Goal: Check status: Check status

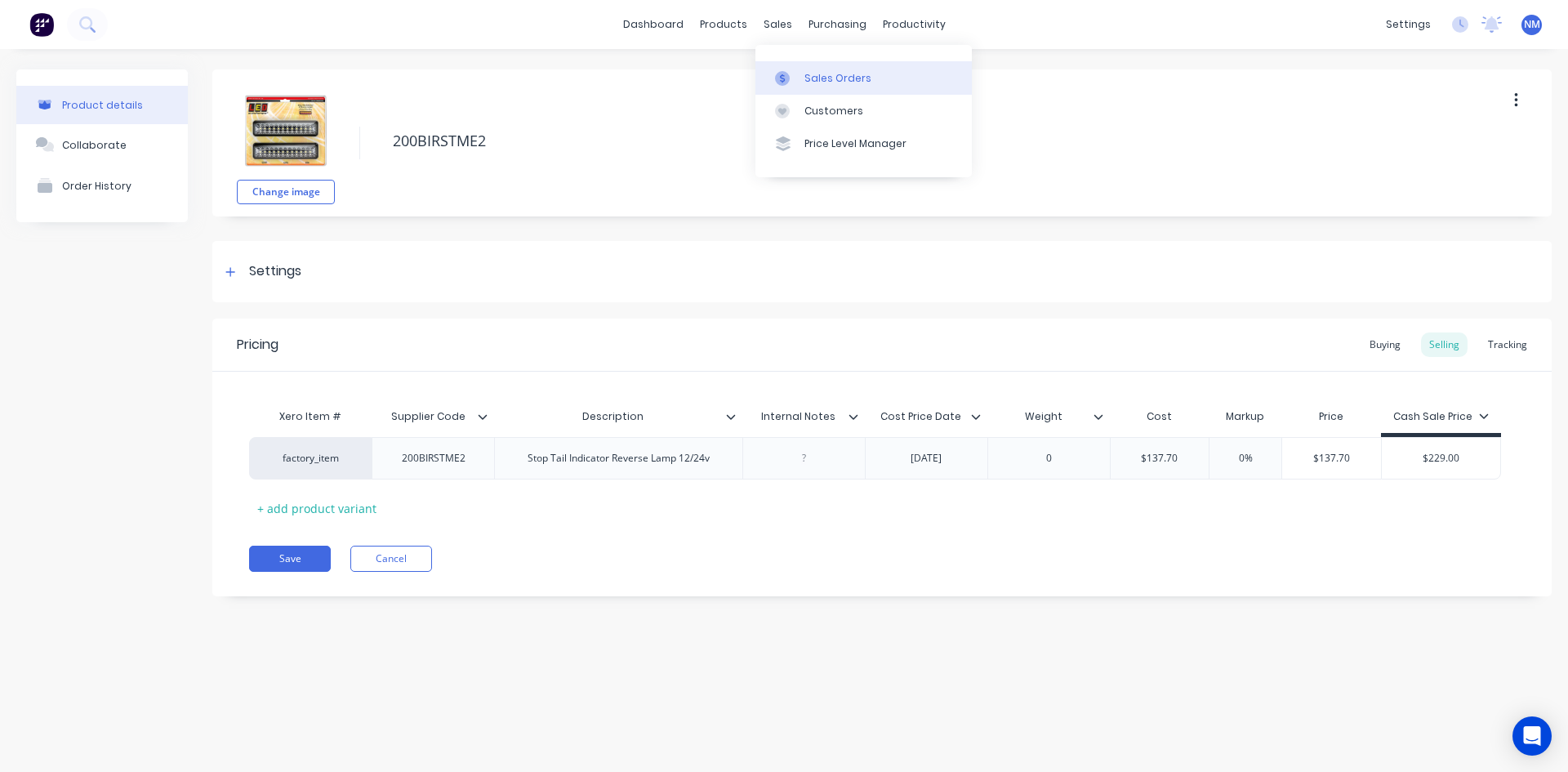
click at [809, 87] on link "Sales Orders" at bounding box center [863, 78] width 216 height 33
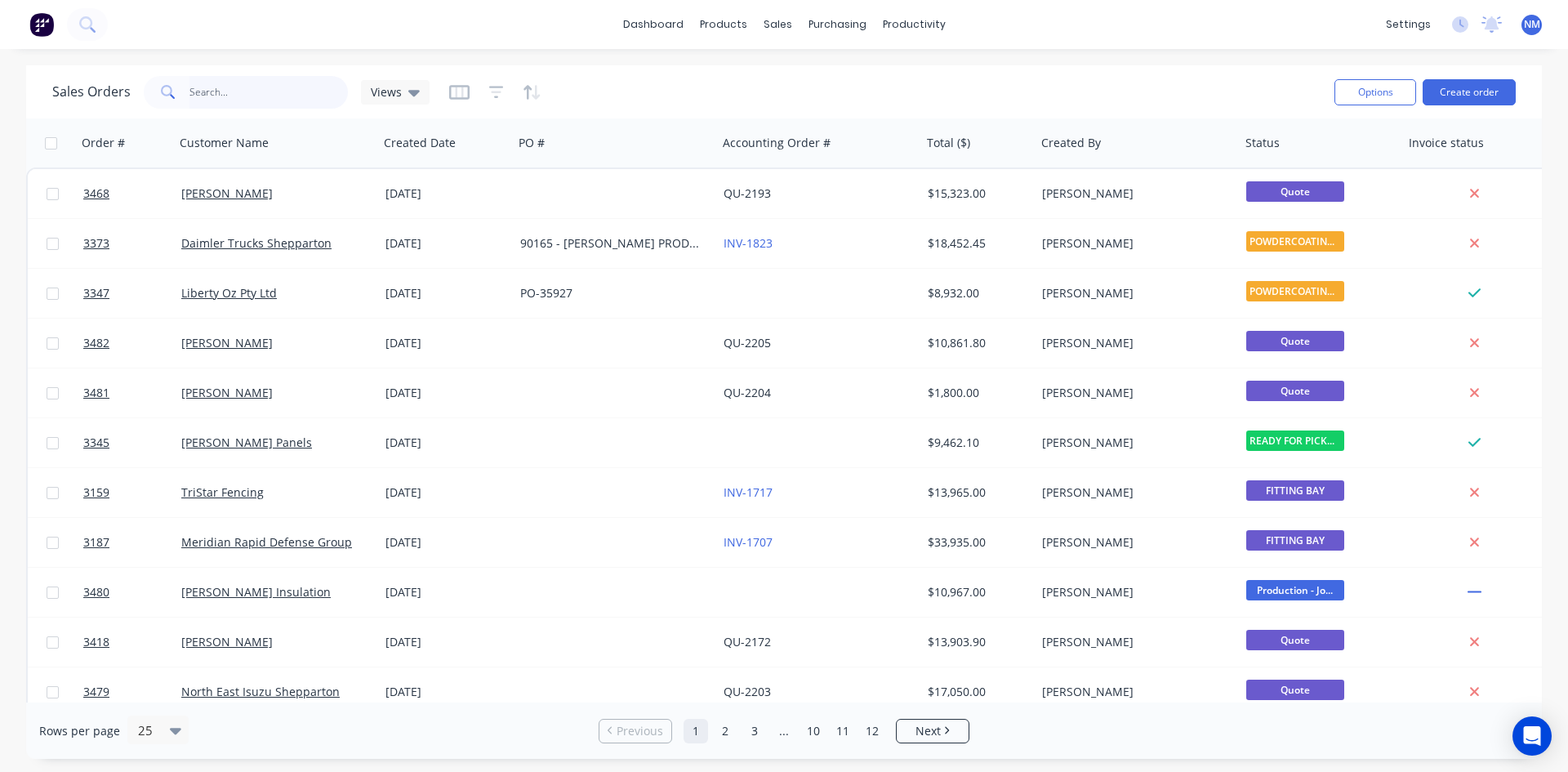
click at [232, 93] on input "text" at bounding box center [269, 92] width 159 height 33
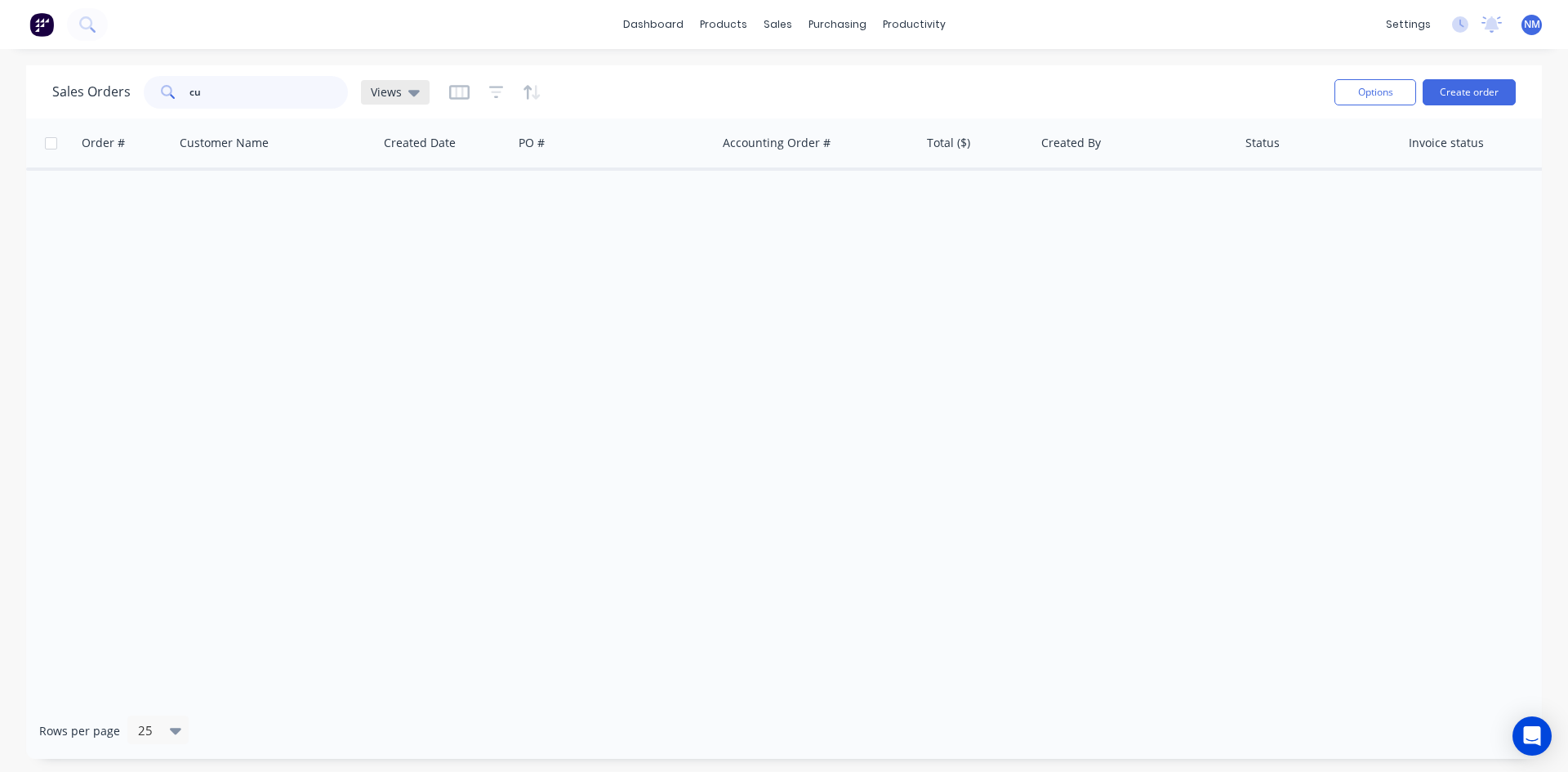
type input "c"
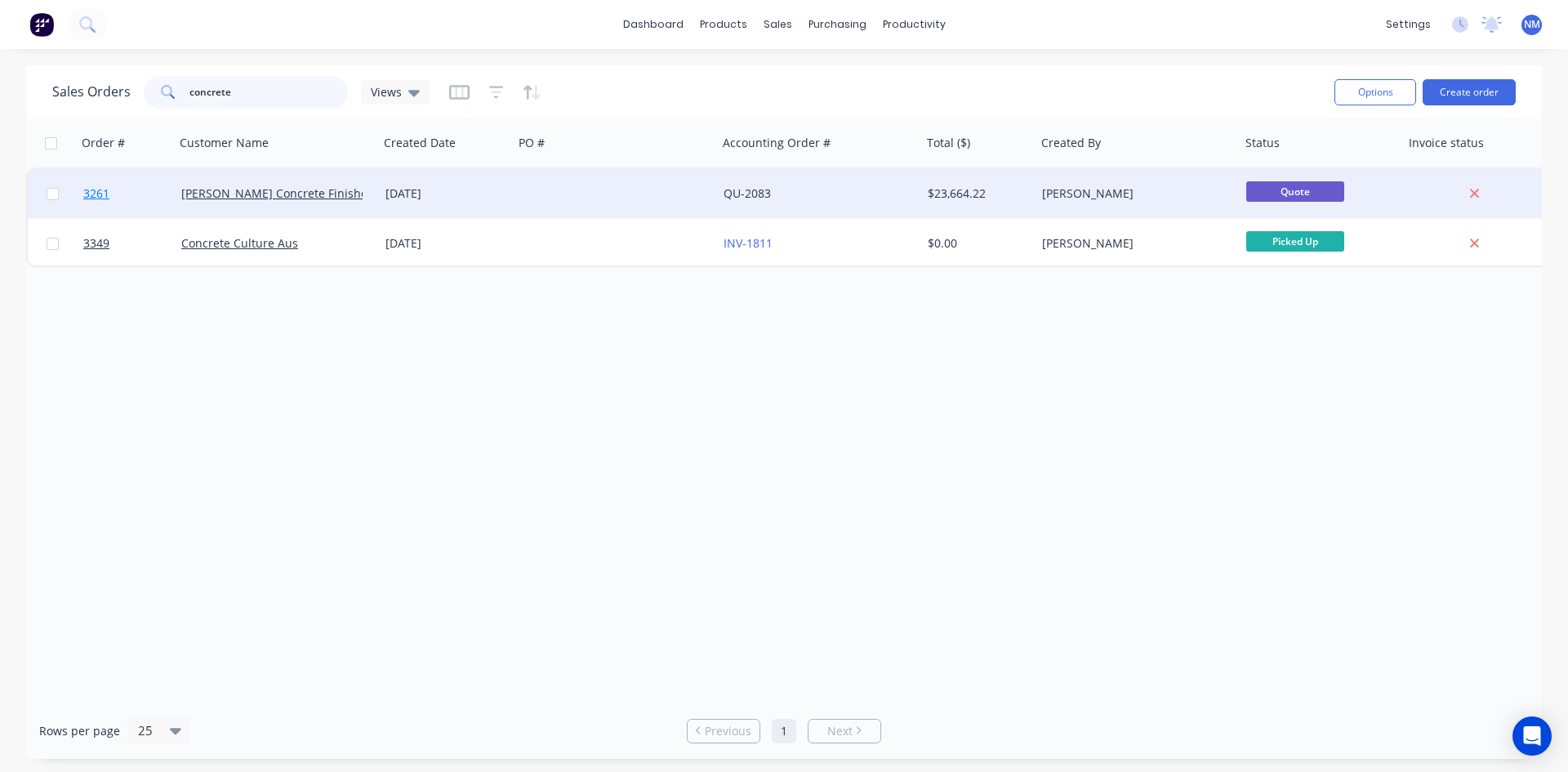
type input "concrete"
click at [98, 189] on span "3261" at bounding box center [96, 193] width 26 height 16
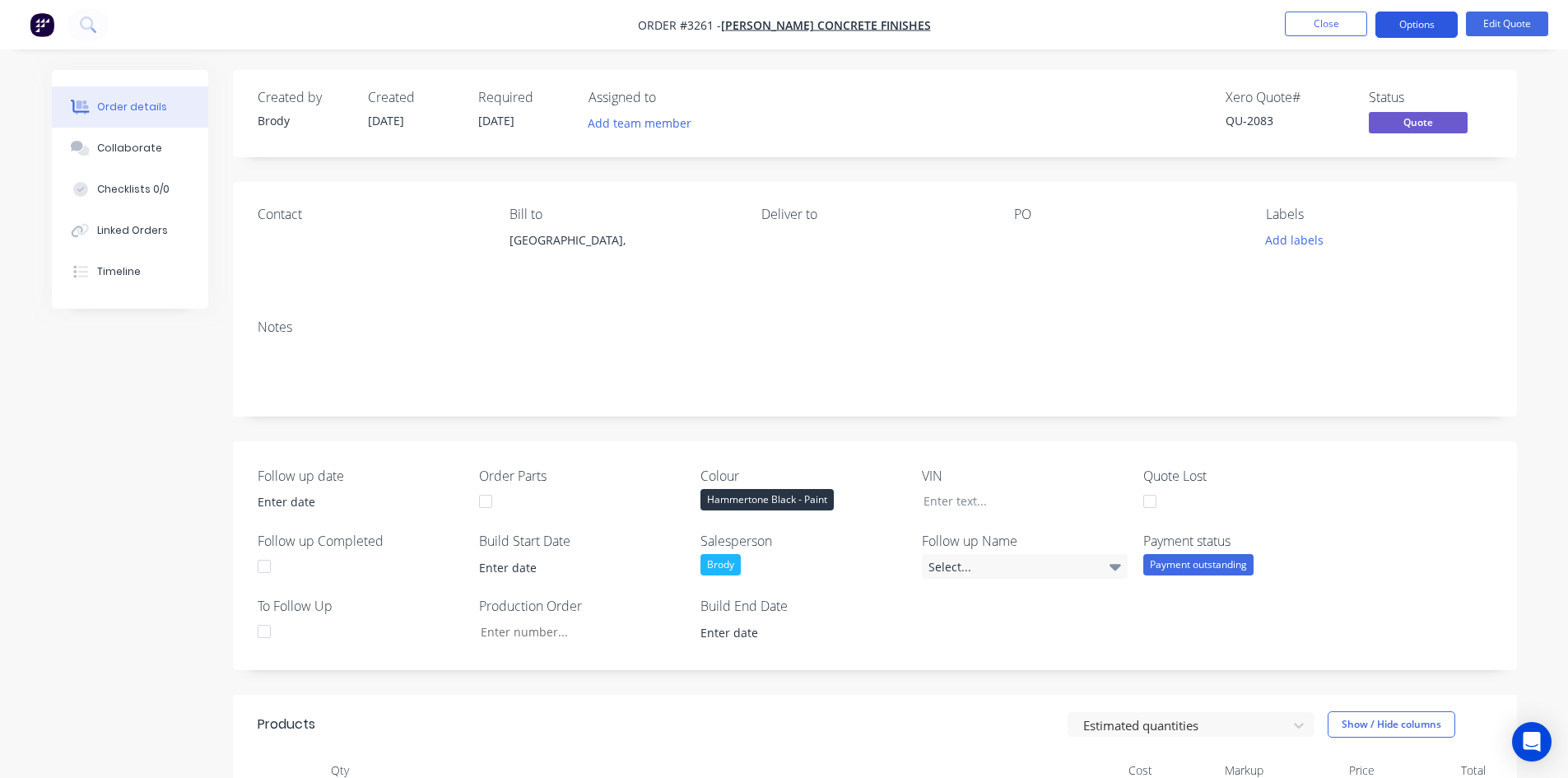
click at [1430, 15] on button "Options" at bounding box center [1416, 24] width 82 height 26
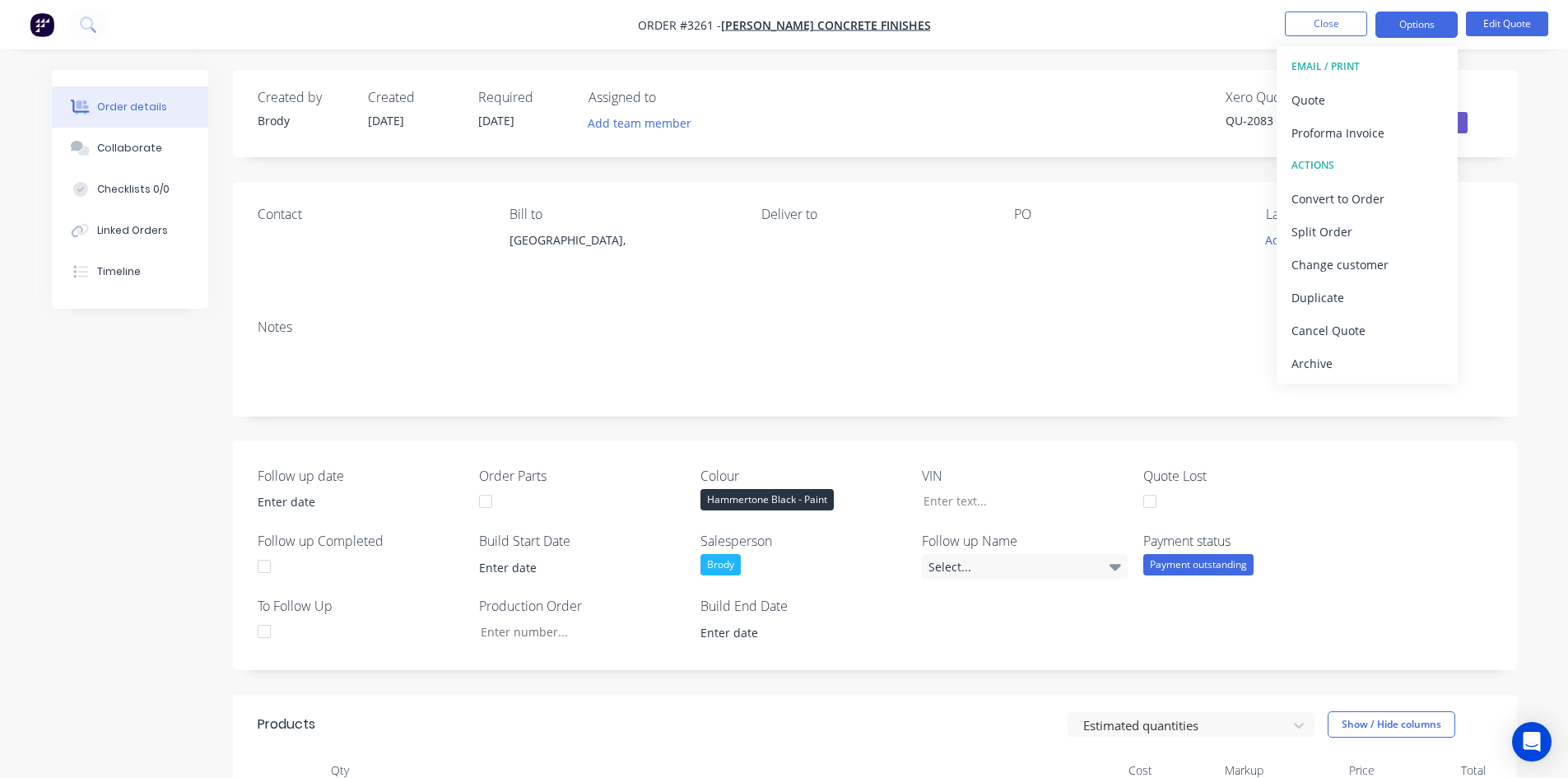
click at [1117, 112] on div "Xero Quote # QU-2083 Status Quote" at bounding box center [1122, 113] width 739 height 47
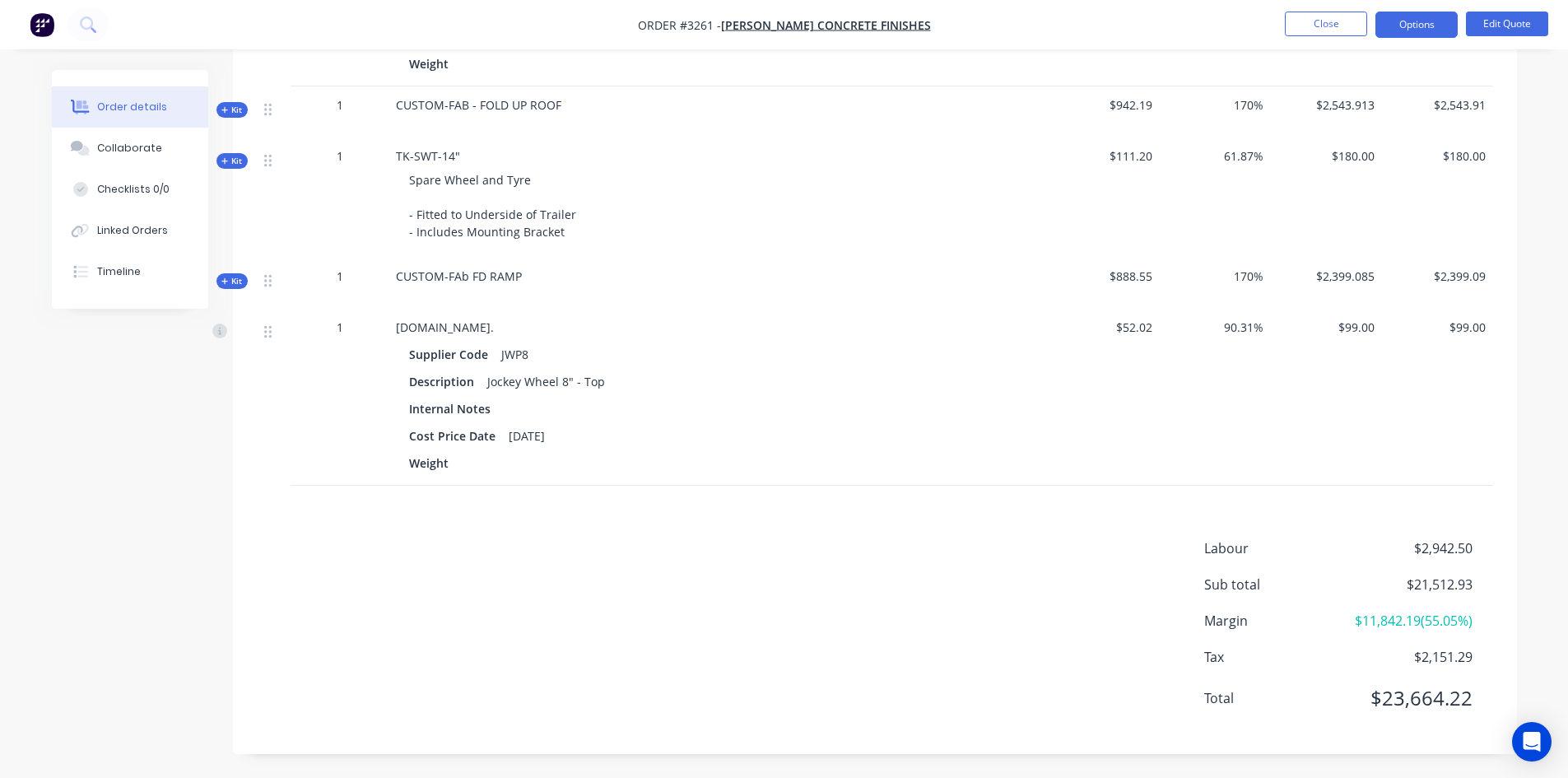
scroll to position [1623, 0]
click at [870, 24] on span "[PERSON_NAME] Concrete Finishes" at bounding box center [826, 25] width 210 height 16
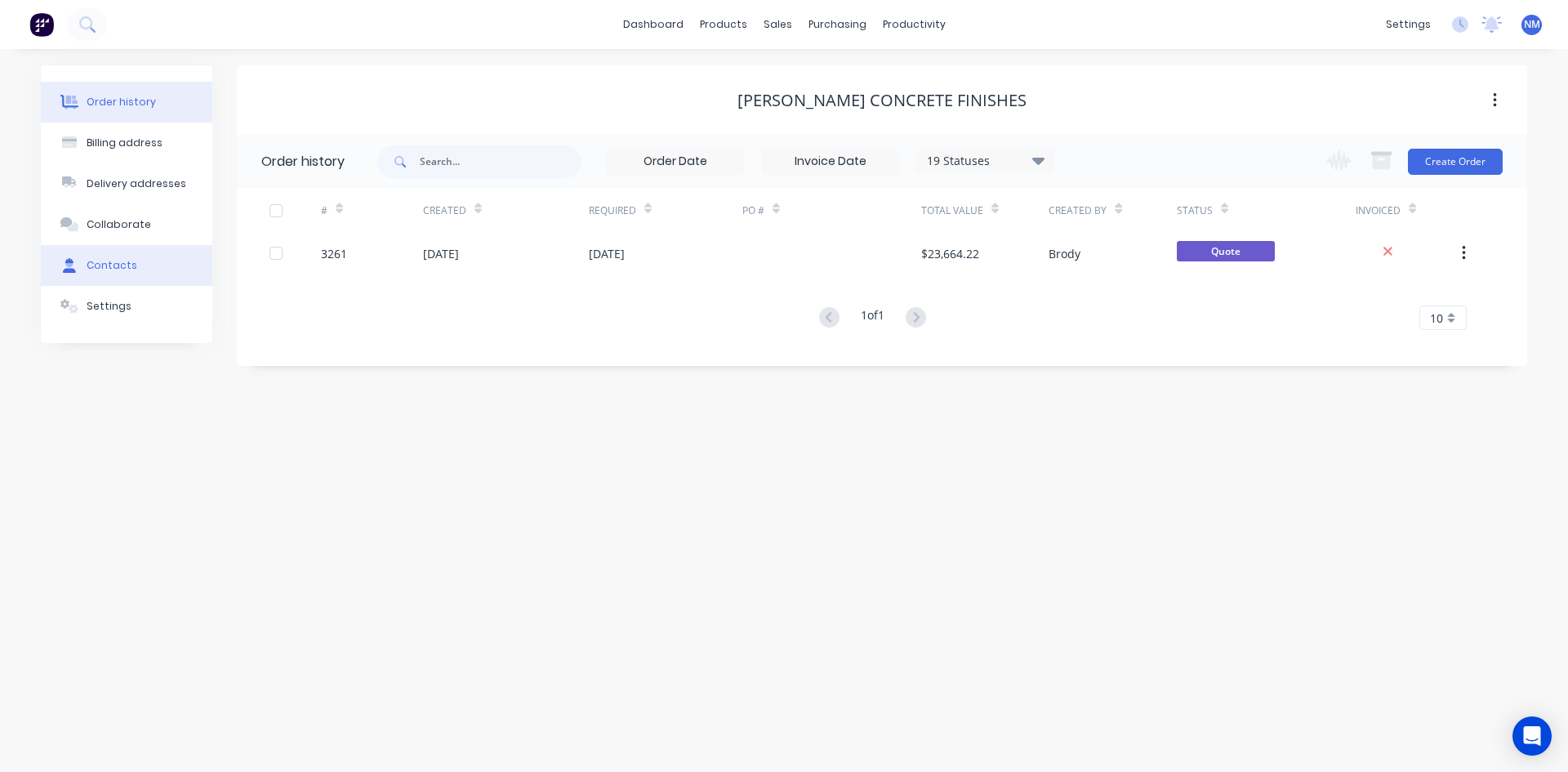
click at [157, 254] on button "Contacts" at bounding box center [127, 265] width 172 height 41
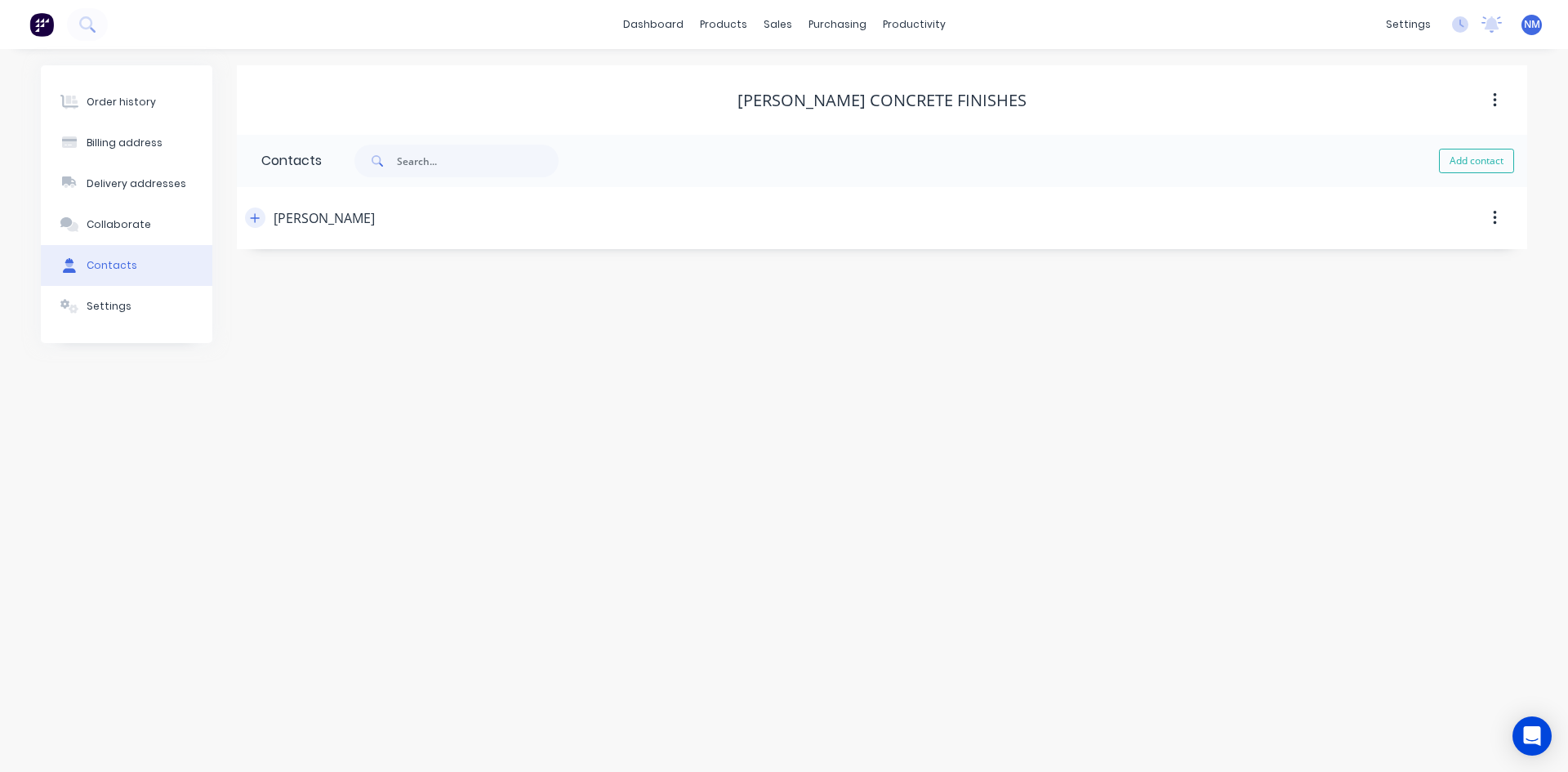
click at [254, 221] on icon "button" at bounding box center [255, 218] width 10 height 12
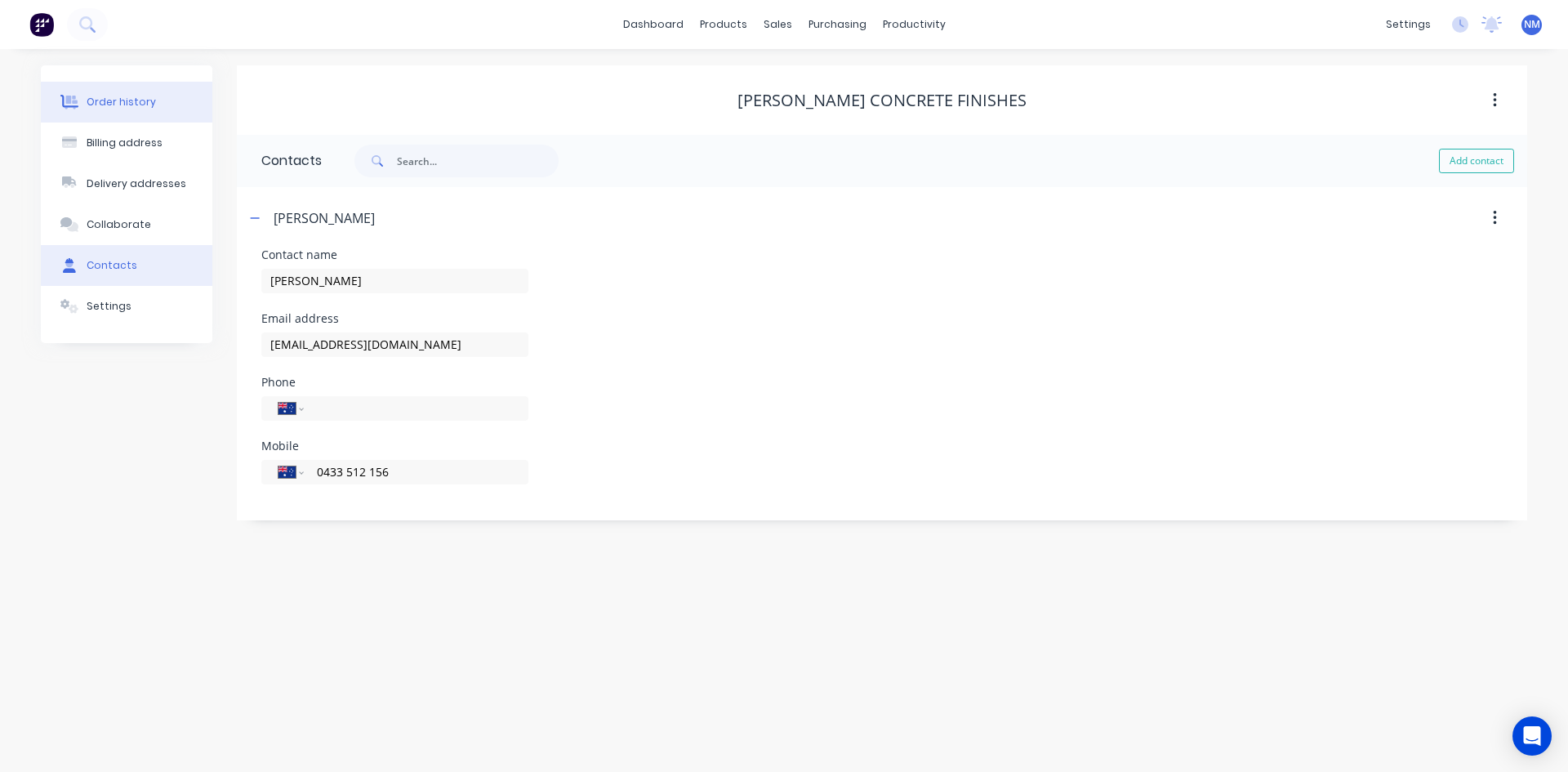
click at [129, 97] on div "Order history" at bounding box center [121, 102] width 69 height 14
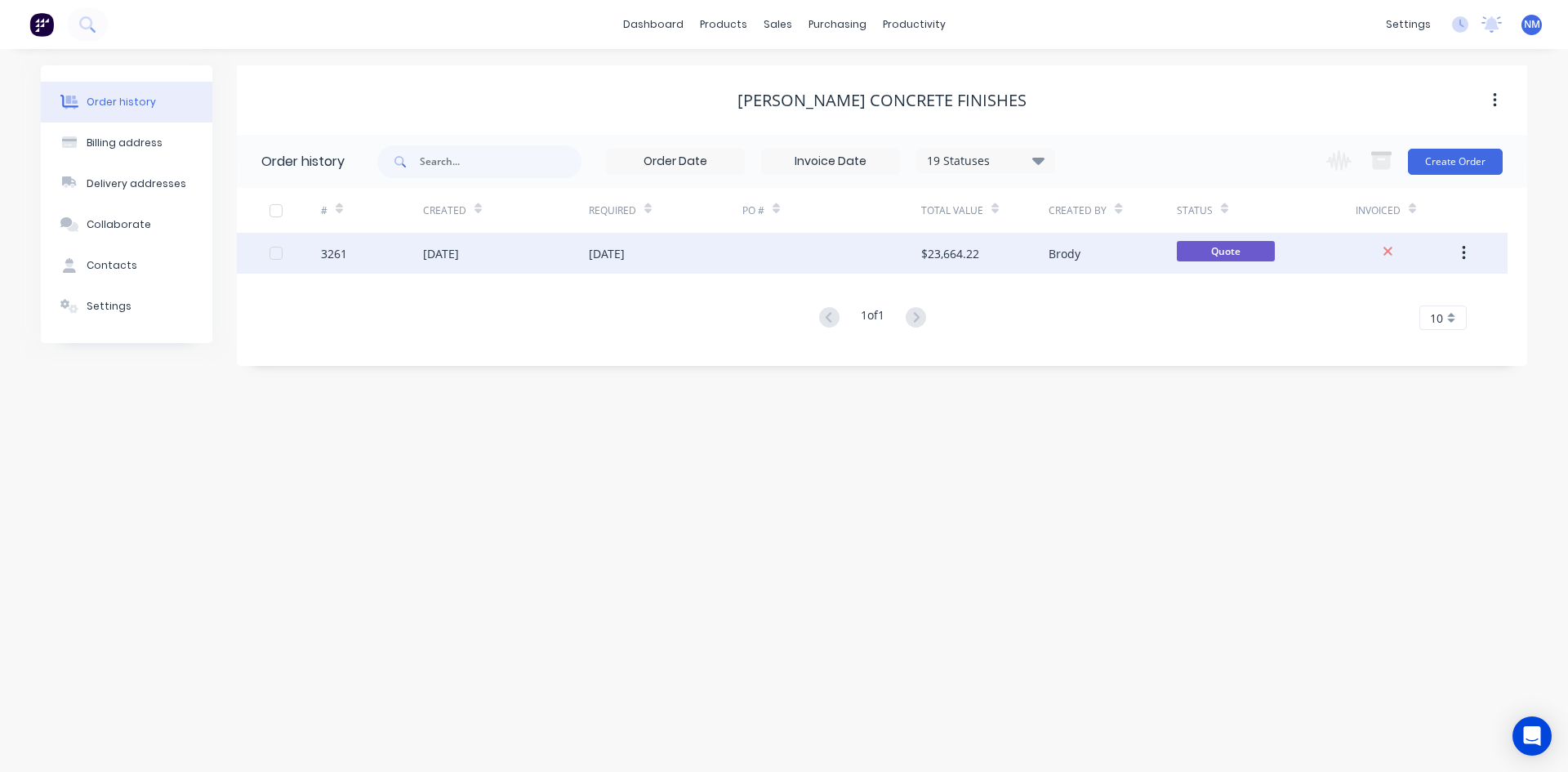
click at [698, 264] on div "[DATE]" at bounding box center [666, 253] width 154 height 41
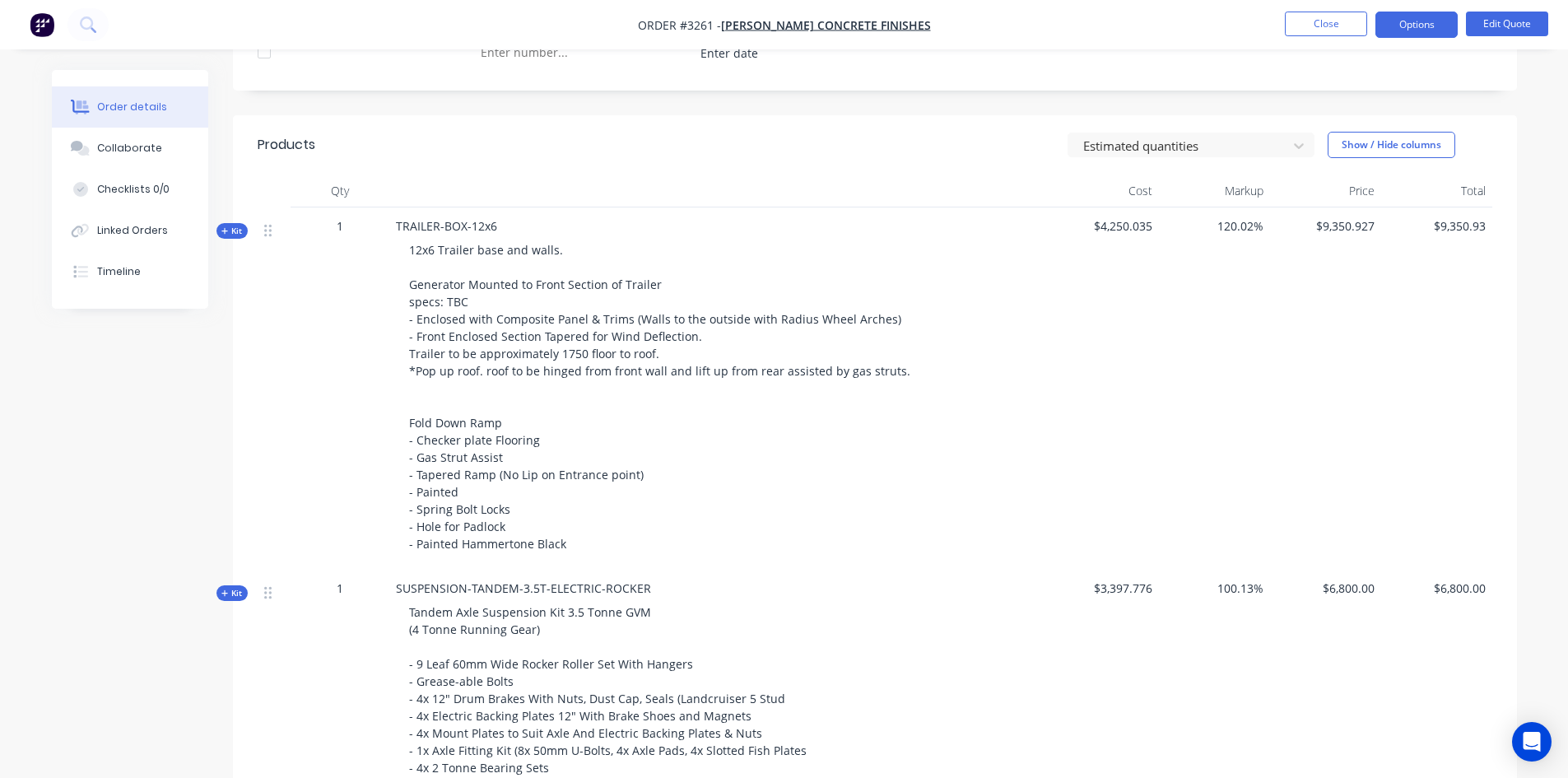
scroll to position [576, 0]
drag, startPoint x: 414, startPoint y: 373, endPoint x: 740, endPoint y: 373, distance: 326.0
click at [740, 373] on span "12x6 Trailer base and walls. Generator Mounted to Front Section of Trailer spec…" at bounding box center [660, 400] width 502 height 310
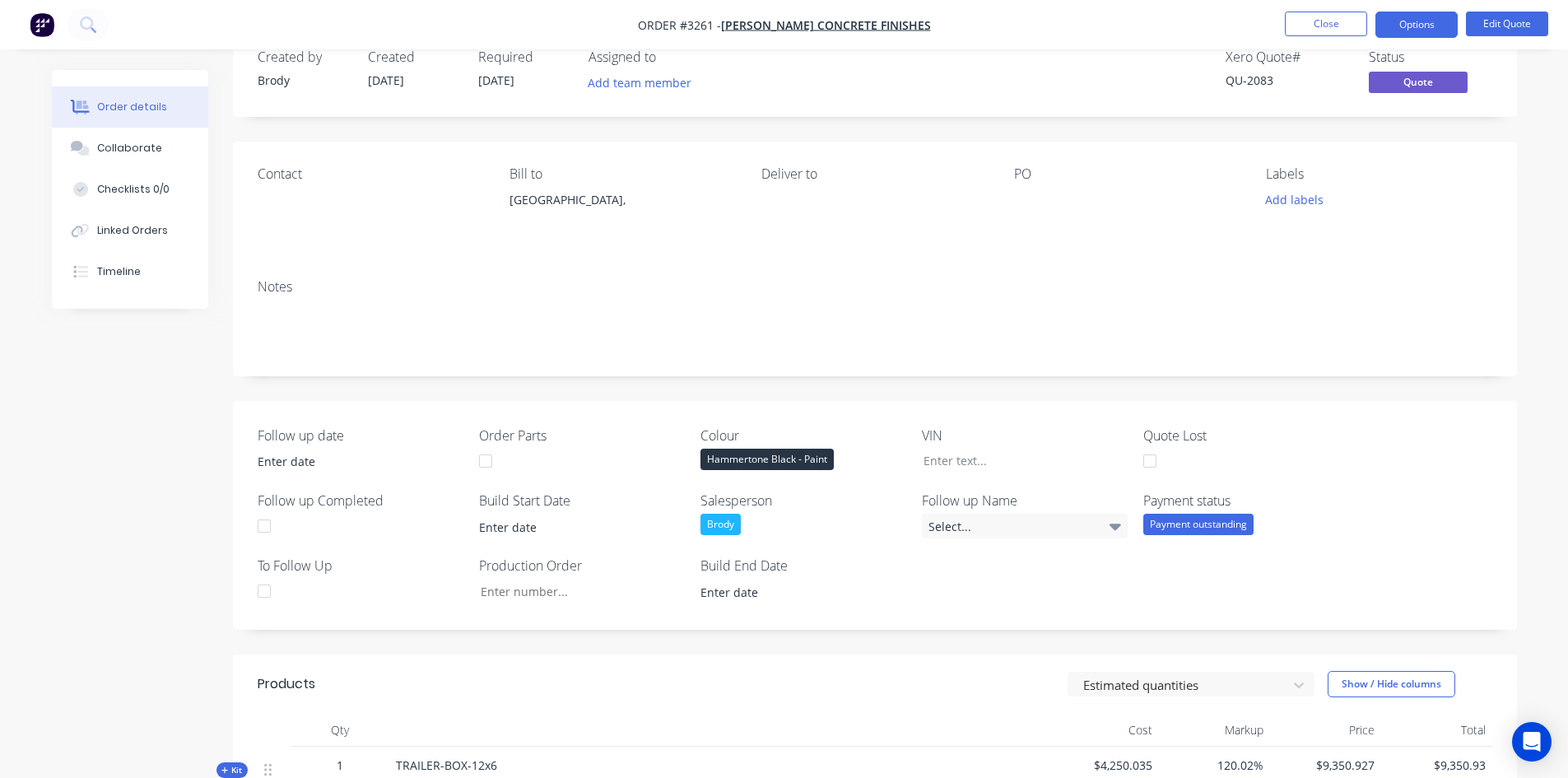
scroll to position [0, 0]
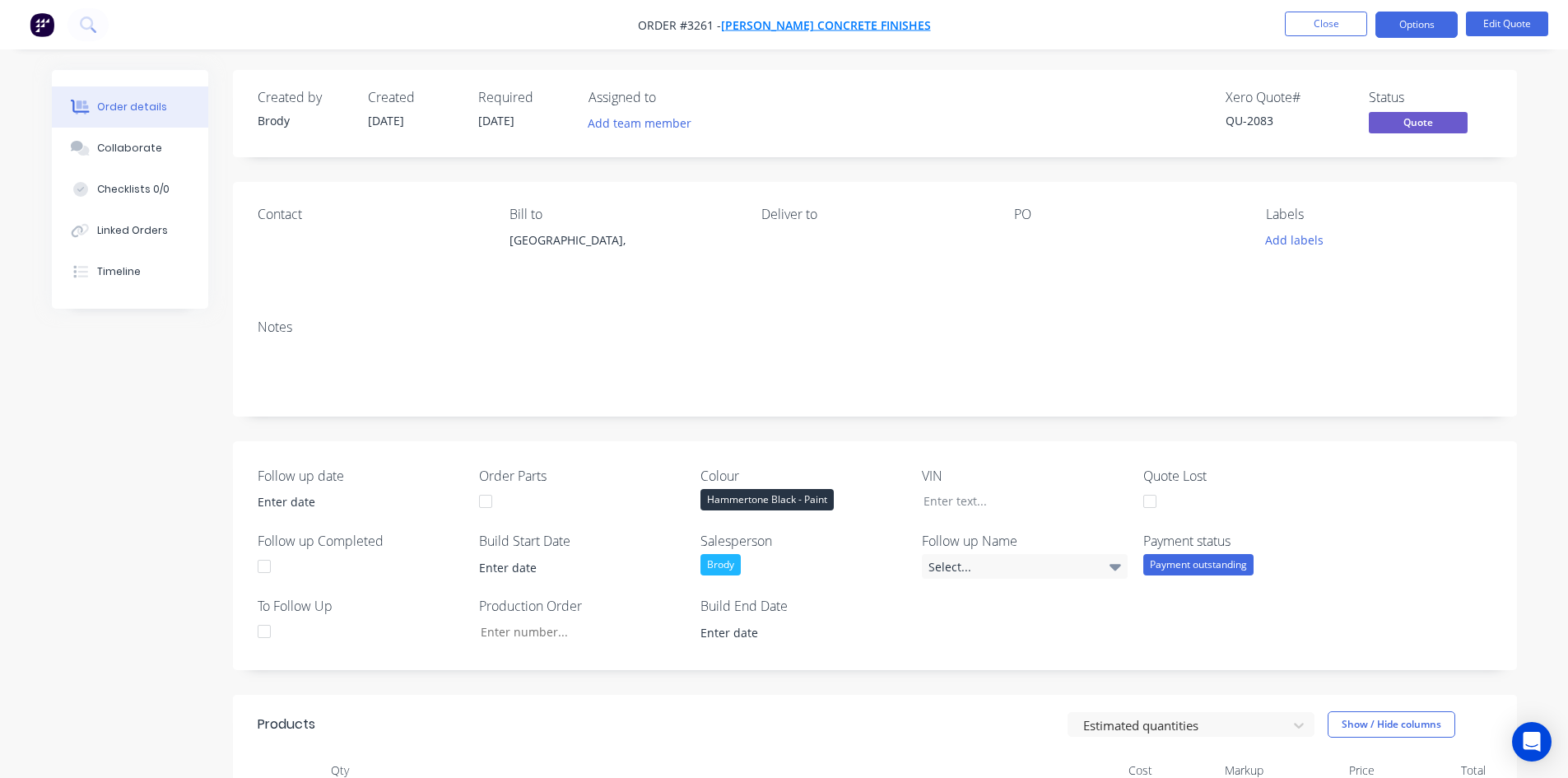
click at [791, 28] on span "[PERSON_NAME] Concrete Finishes" at bounding box center [826, 25] width 210 height 16
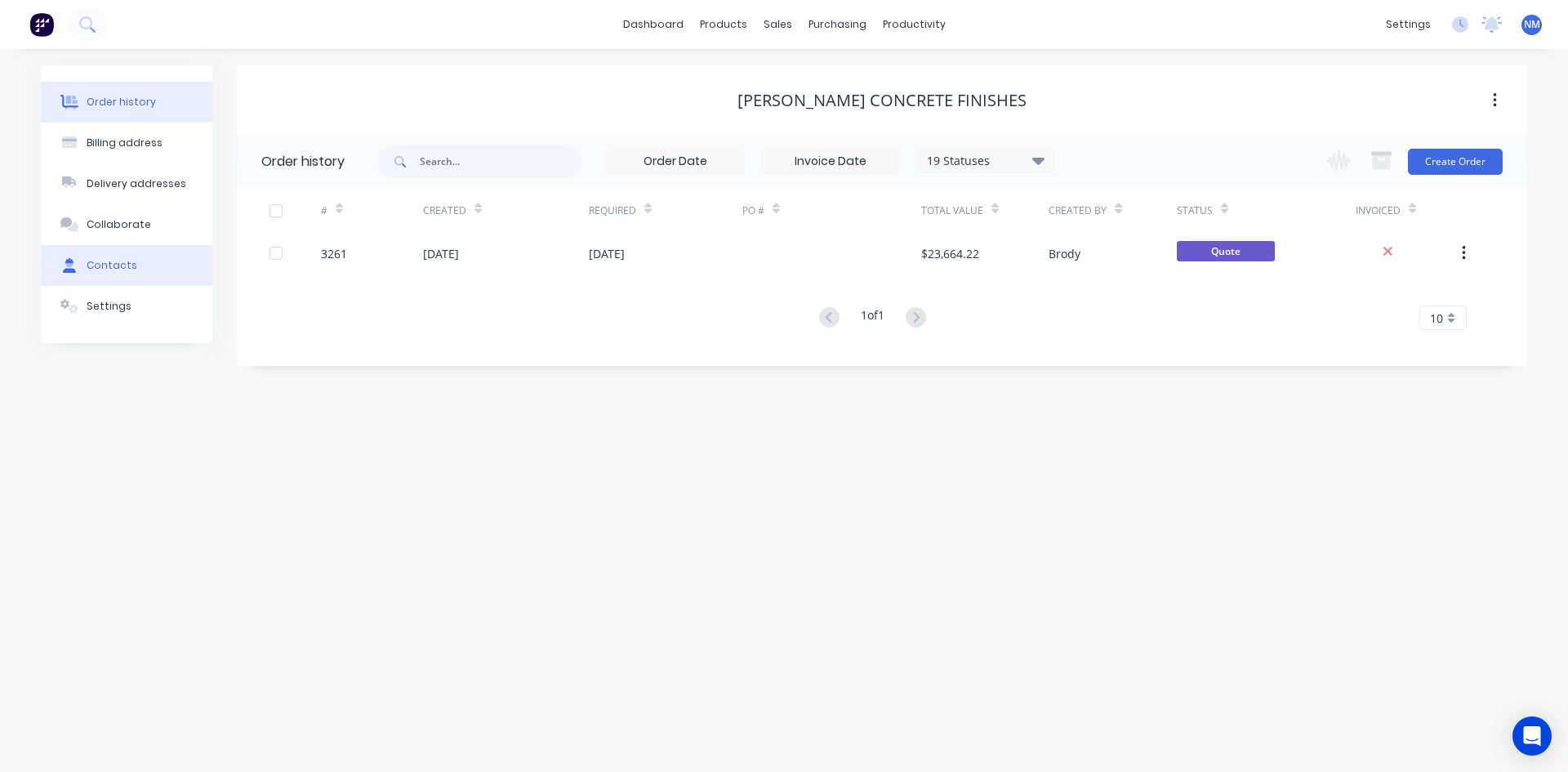
click at [139, 264] on button "Contacts" at bounding box center [127, 265] width 172 height 41
select select "AU"
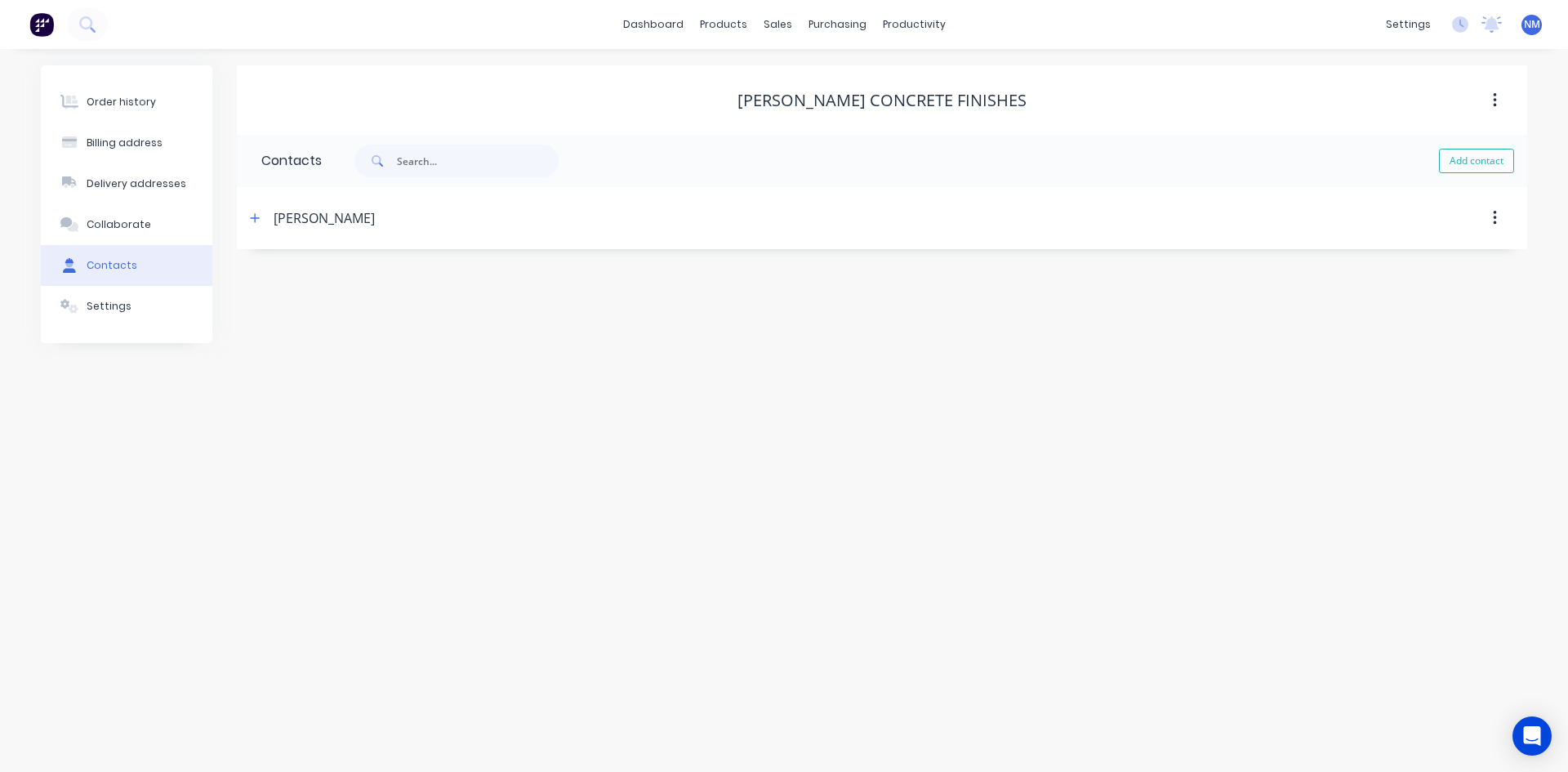
drag, startPoint x: 254, startPoint y: 215, endPoint x: 356, endPoint y: 314, distance: 142.1
click at [257, 220] on icon "button" at bounding box center [255, 218] width 10 height 12
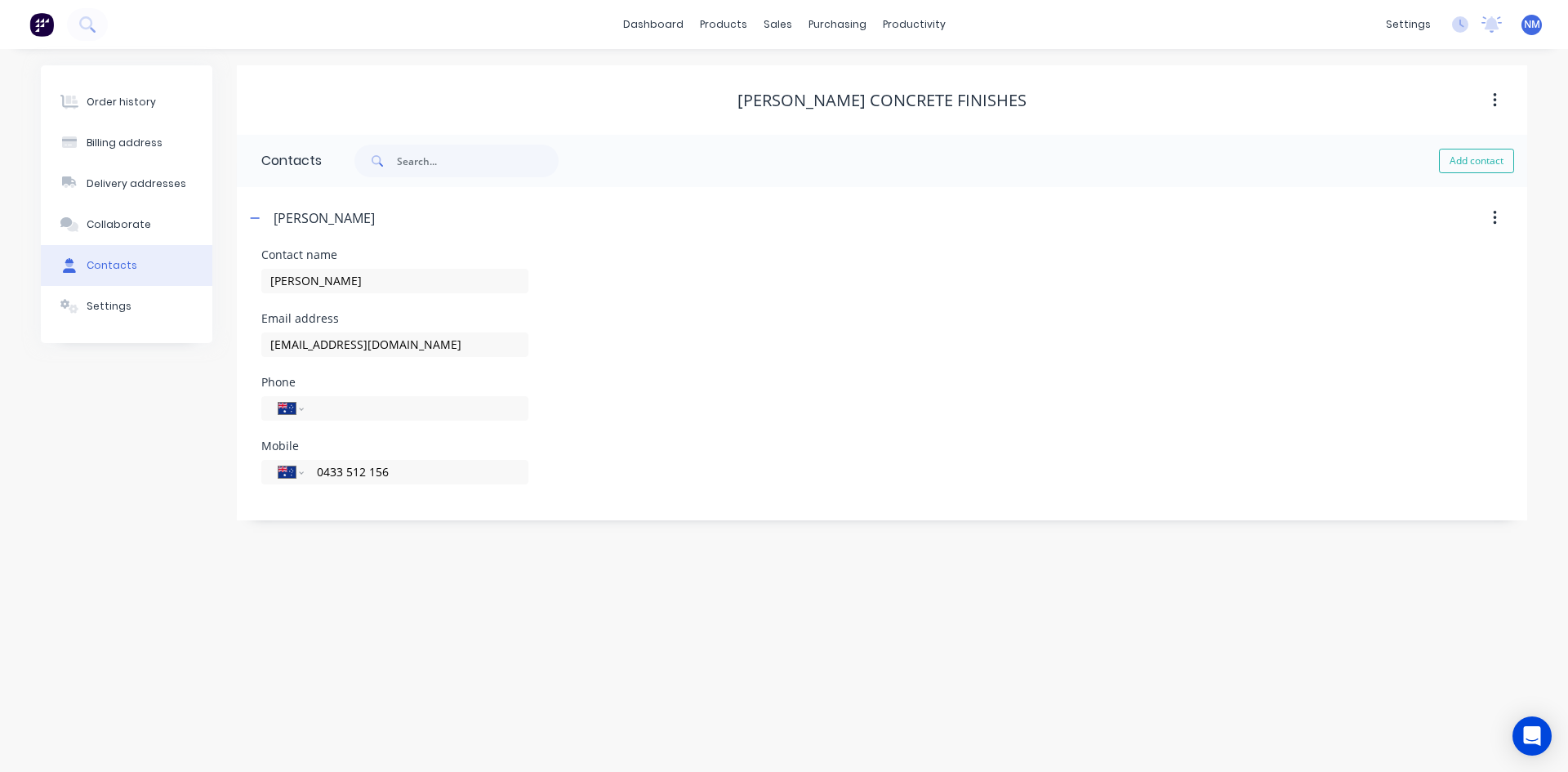
drag, startPoint x: 389, startPoint y: 475, endPoint x: 22, endPoint y: 501, distance: 367.9
click at [22, 501] on div "Order history Billing address Delivery addresses Collaborate Contacts Settings …" at bounding box center [784, 411] width 1568 height 723
click at [134, 103] on div "Order history" at bounding box center [121, 102] width 69 height 14
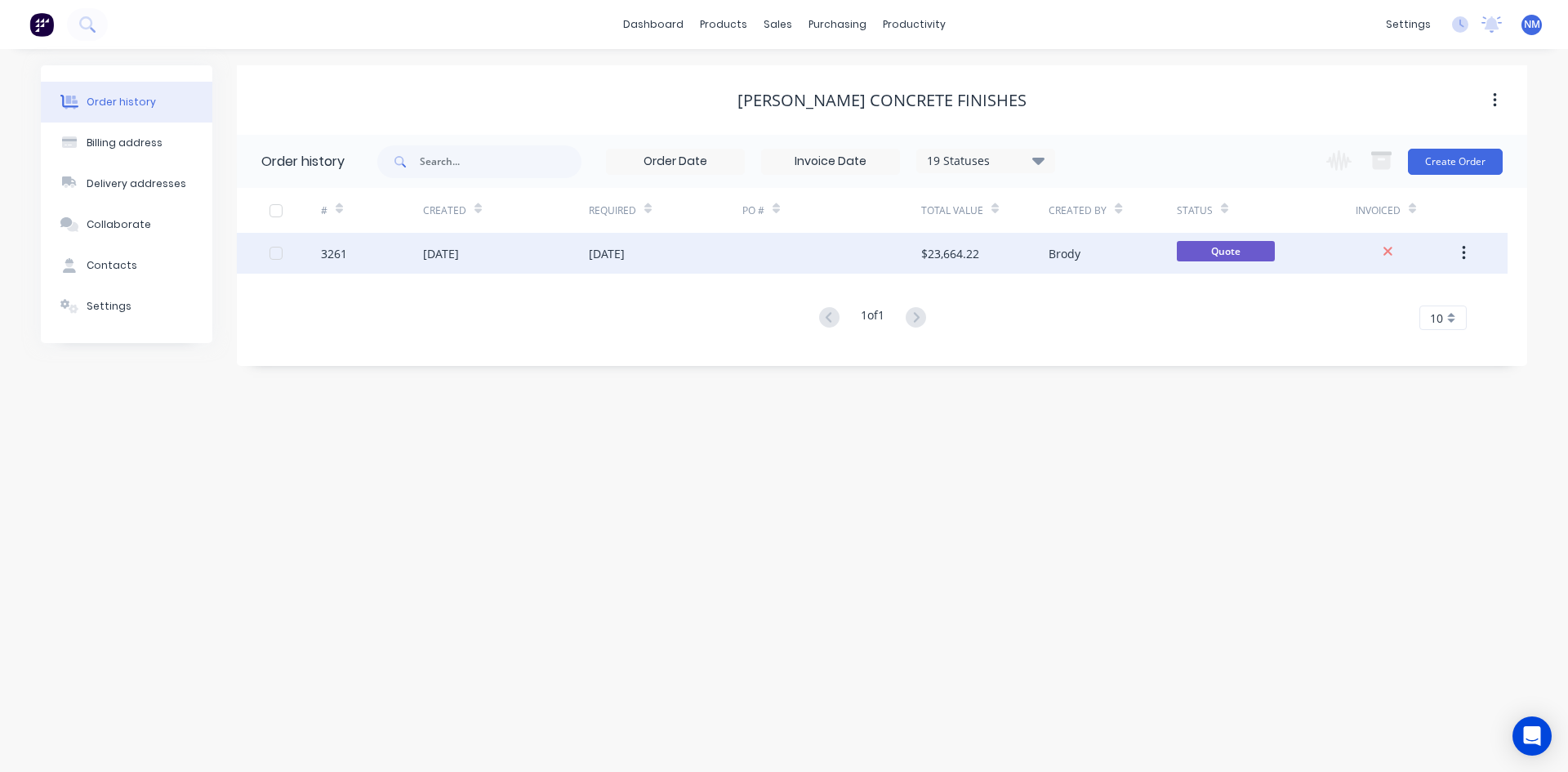
click at [667, 261] on div "[DATE]" at bounding box center [666, 253] width 154 height 41
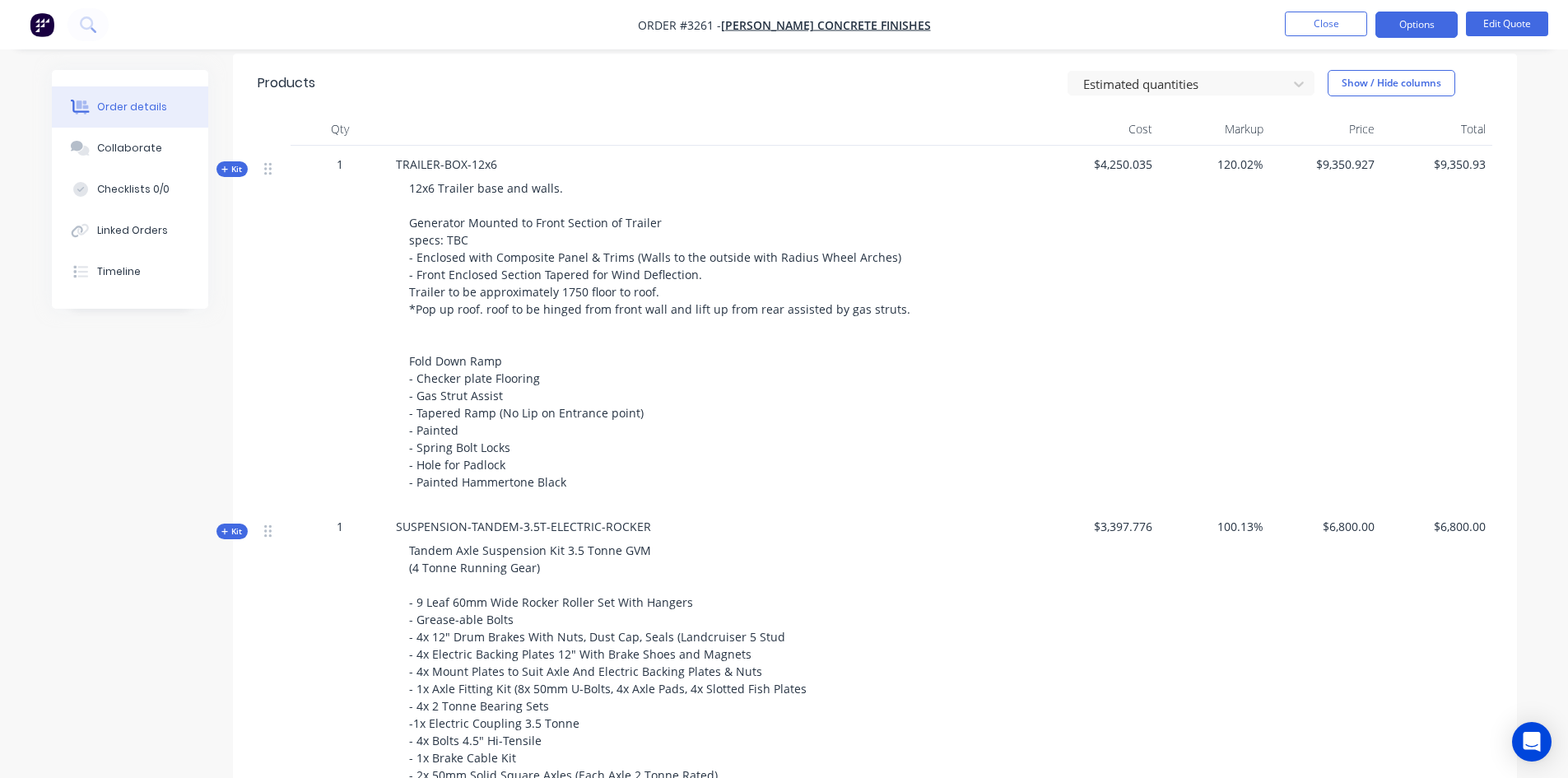
scroll to position [741, 0]
